Goal: Transaction & Acquisition: Purchase product/service

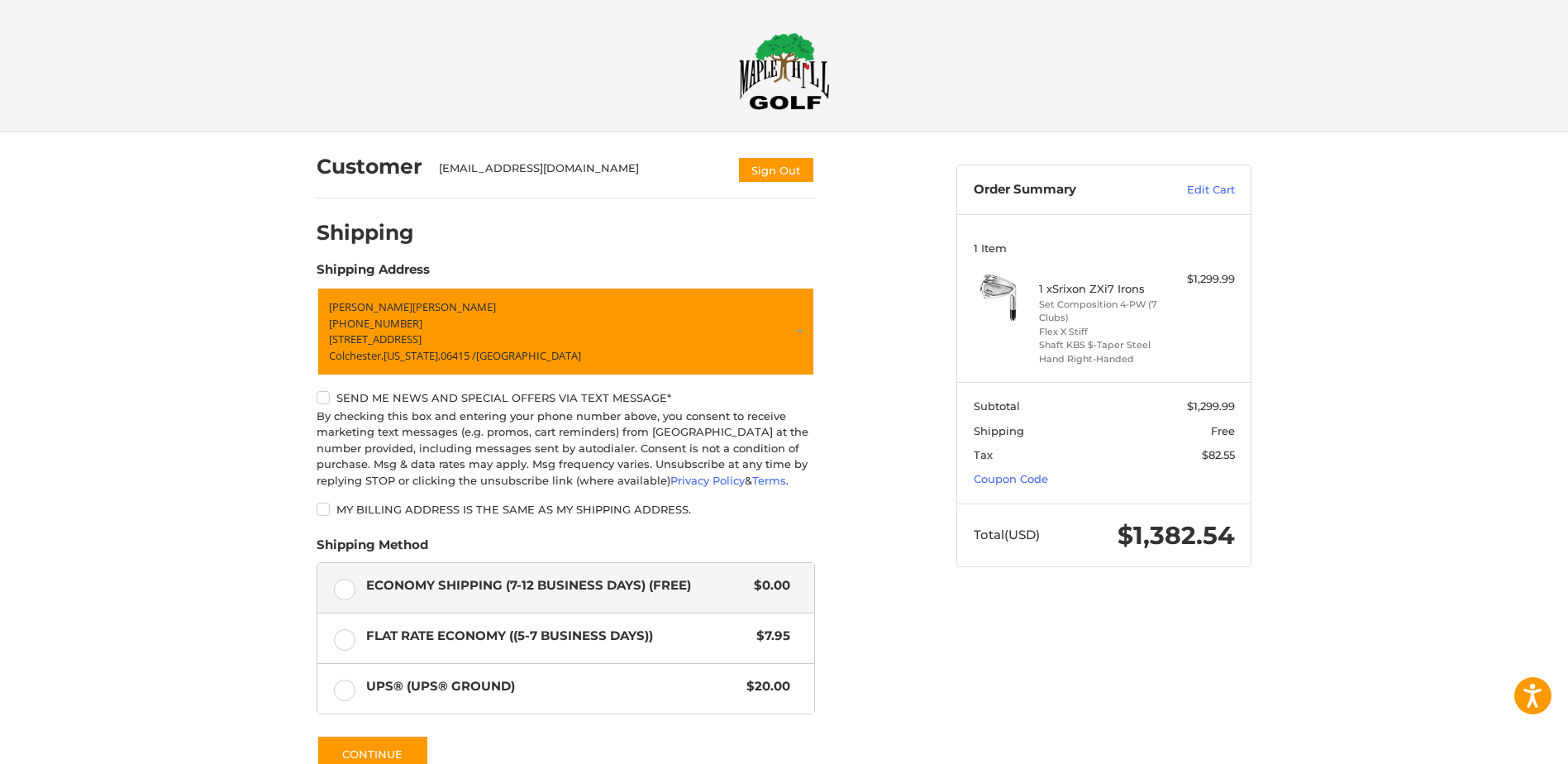
drag, startPoint x: 1148, startPoint y: 362, endPoint x: 1171, endPoint y: 359, distance: 23.2
click at [1171, 359] on div "1 x Srixon ZXi7 Irons Set Composition 4-PW (7 Clubs) Flex X Stiff Shaft KBS $-T…" at bounding box center [1104, 318] width 261 height 94
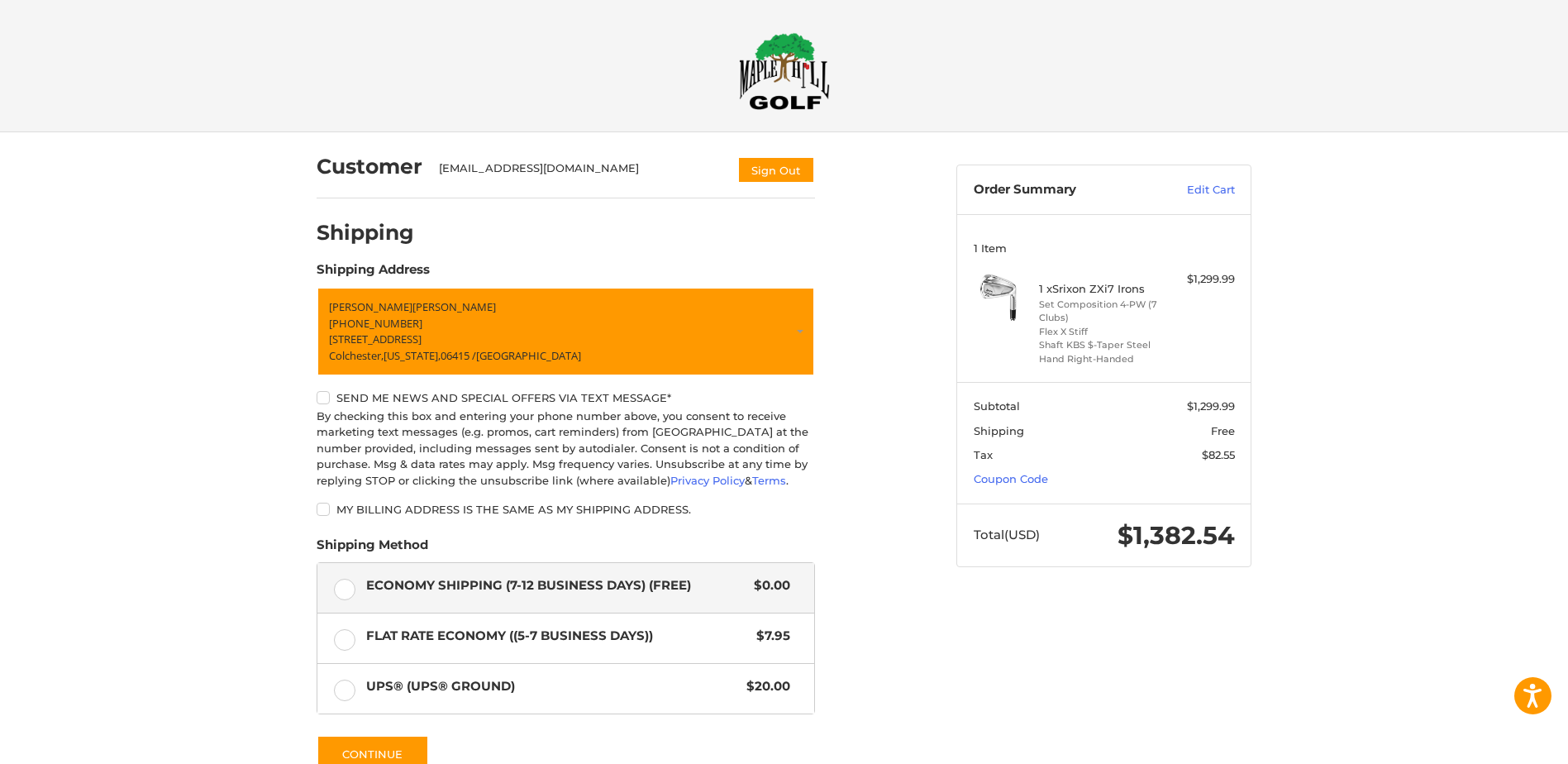
click at [1171, 359] on div "1 x Srixon ZXi7 Irons Set Composition 4-PW (7 Clubs) Flex X Stiff Shaft KBS $-T…" at bounding box center [1104, 318] width 261 height 94
drag, startPoint x: 1165, startPoint y: 362, endPoint x: 1180, endPoint y: 347, distance: 21.2
click at [1180, 347] on div "1 x Srixon ZXi7 Irons Set Composition 4-PW (7 Clubs) Flex X Stiff Shaft KBS $-T…" at bounding box center [1104, 318] width 261 height 94
drag, startPoint x: 1180, startPoint y: 347, endPoint x: 1424, endPoint y: 375, distance: 245.6
click at [1424, 375] on div "Customer [EMAIL_ADDRESS][DOMAIN_NAME] Sign Out Shipping Shipping Address [PERSO…" at bounding box center [784, 533] width 1568 height 803
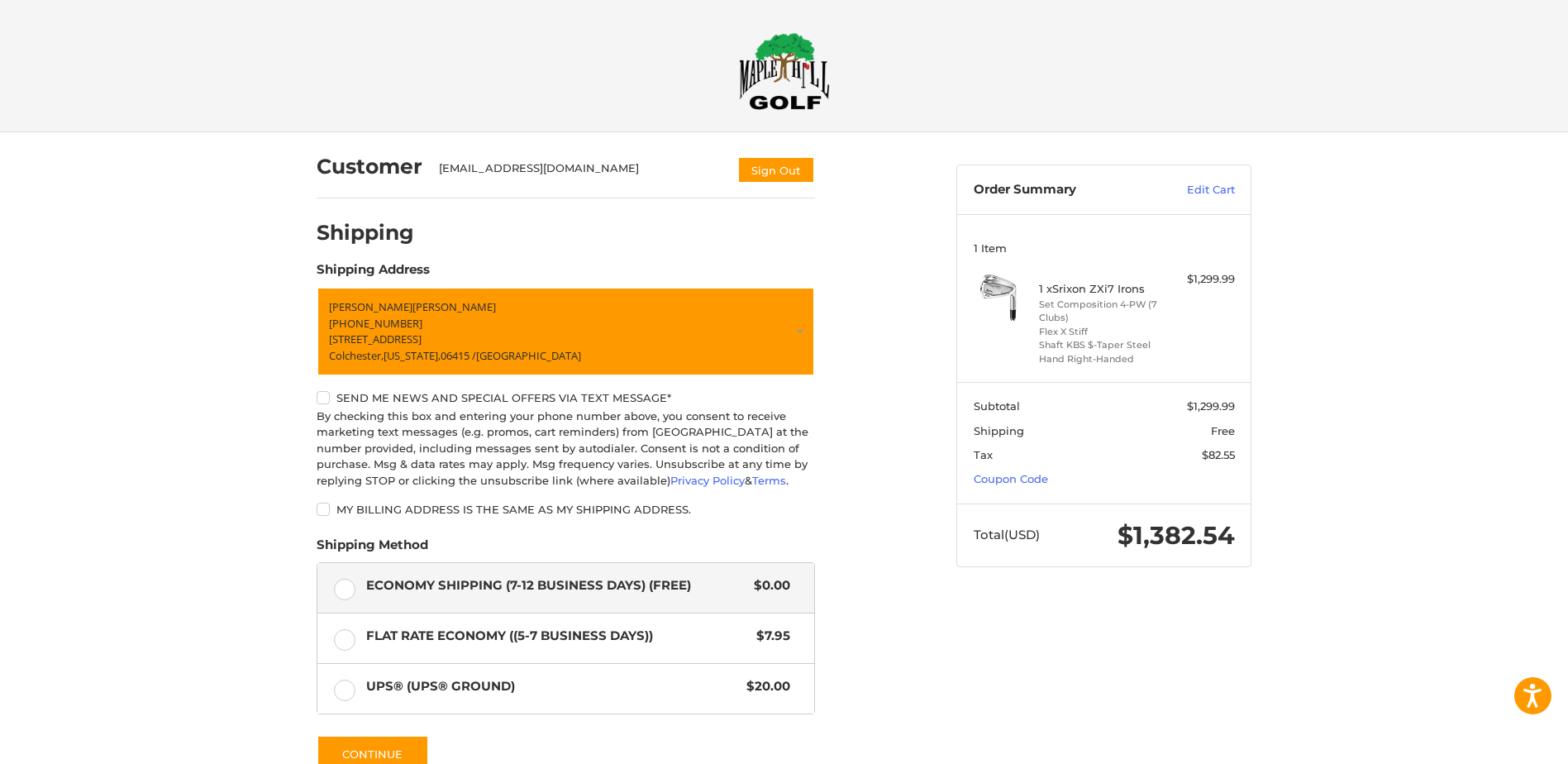
drag, startPoint x: 1233, startPoint y: 402, endPoint x: 1286, endPoint y: 407, distance: 53.2
click at [1286, 407] on div "Customer [EMAIL_ADDRESS][DOMAIN_NAME] Sign Out Shipping Shipping Address [PERSO…" at bounding box center [784, 533] width 1568 height 803
click at [1319, 544] on div "Customer [EMAIL_ADDRESS][DOMAIN_NAME] Sign Out Shipping Shipping Address [PERSO…" at bounding box center [784, 533] width 1568 height 803
click at [1316, 541] on div "Customer [EMAIL_ADDRESS][DOMAIN_NAME] Sign Out Shipping Shipping Address [PERSO…" at bounding box center [784, 533] width 1568 height 803
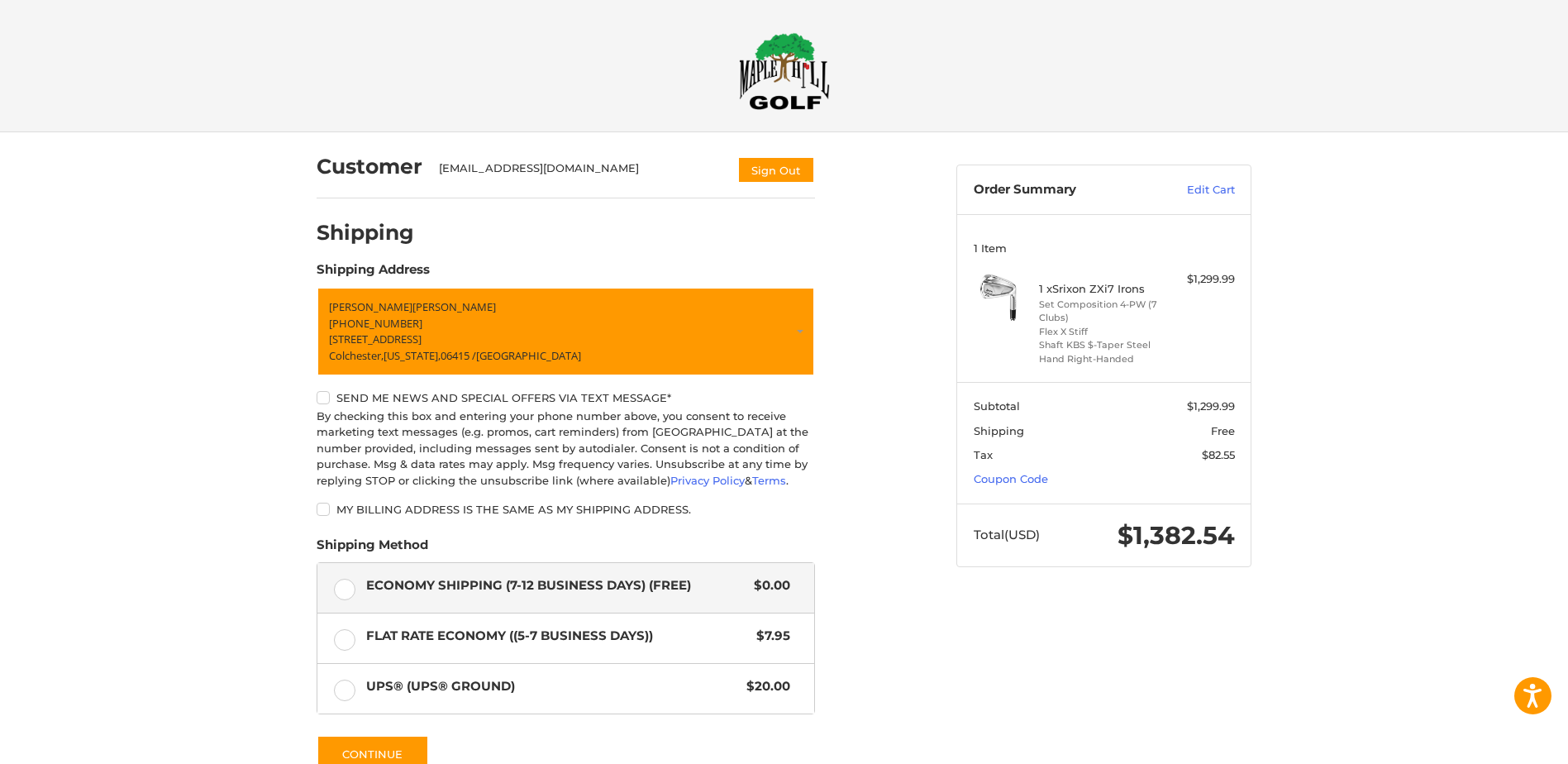
click at [1316, 541] on div "Customer [EMAIL_ADDRESS][DOMAIN_NAME] Sign Out Shipping Shipping Address [PERSO…" at bounding box center [784, 533] width 1568 height 803
click at [1316, 540] on div "Customer [EMAIL_ADDRESS][DOMAIN_NAME] Sign Out Shipping Shipping Address [PERSO…" at bounding box center [784, 533] width 1568 height 803
click at [1201, 189] on link "Edit Cart" at bounding box center [1193, 190] width 84 height 17
